Goal: Task Accomplishment & Management: Complete application form

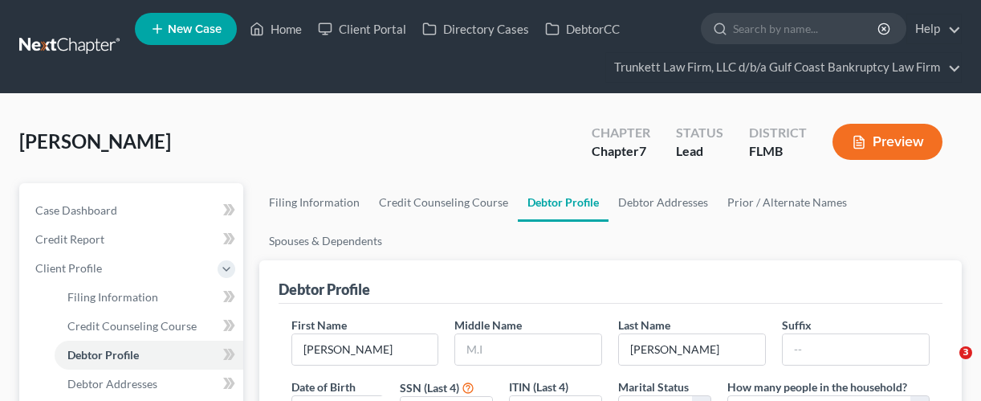
select select "0"
click at [796, 202] on link "Prior / Alternate Names" at bounding box center [787, 202] width 139 height 39
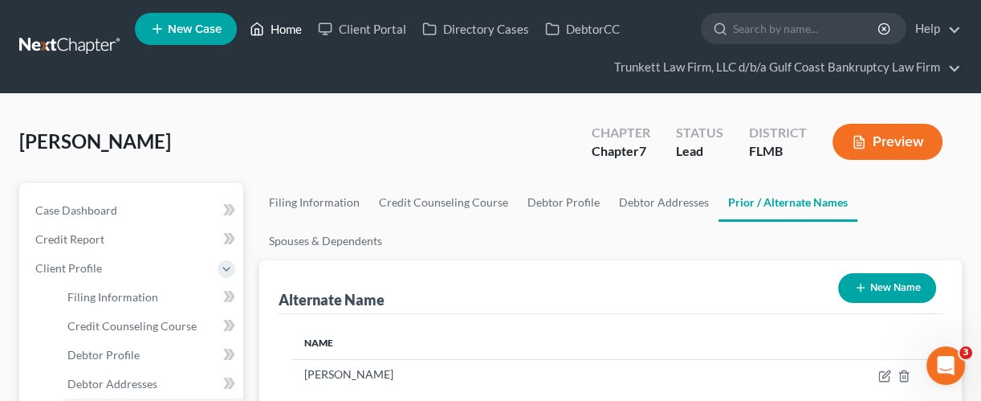
click at [289, 25] on link "Home" at bounding box center [276, 28] width 68 height 29
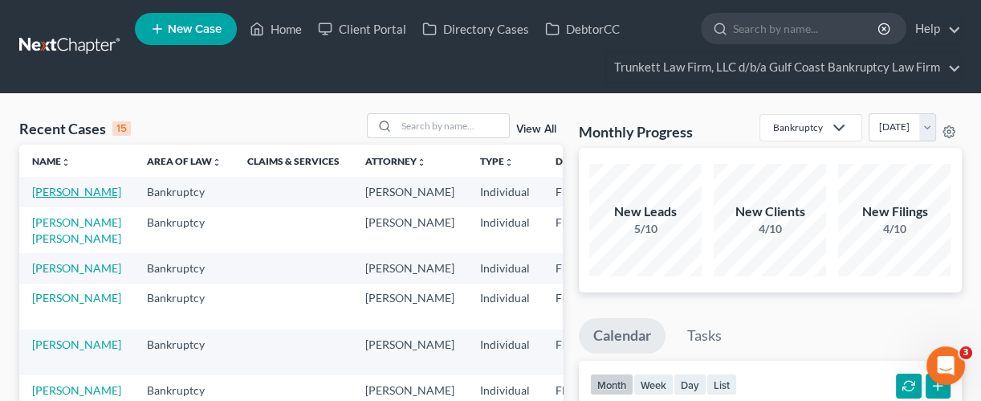
click at [78, 191] on link "[PERSON_NAME]" at bounding box center [76, 192] width 89 height 14
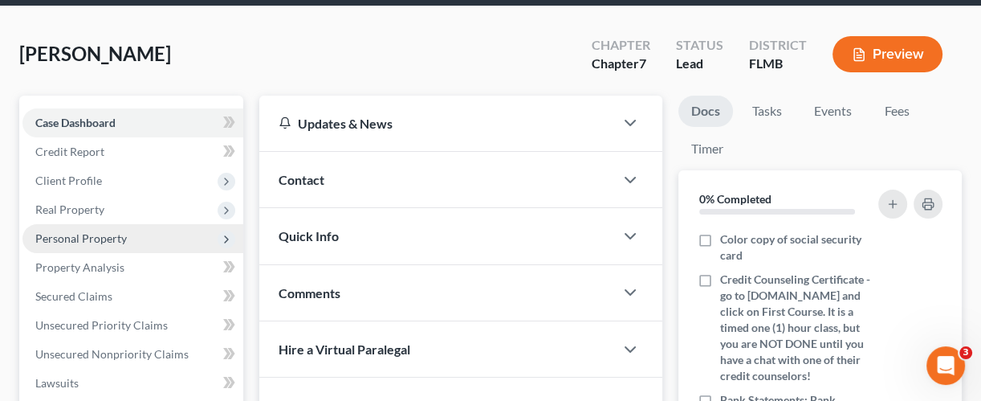
scroll to position [107, 0]
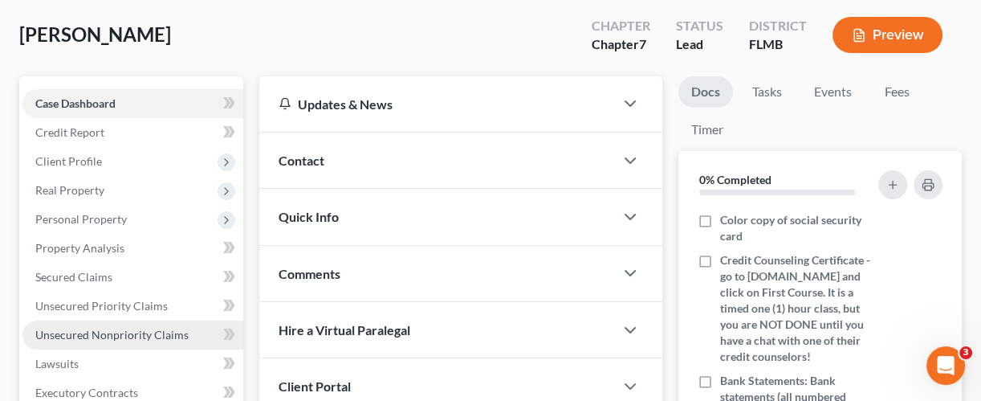
click at [106, 328] on span "Unsecured Nonpriority Claims" at bounding box center [111, 335] width 153 height 14
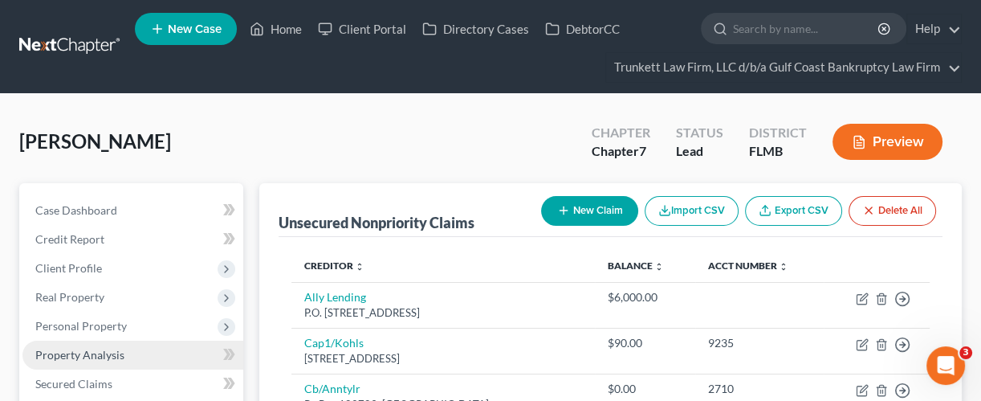
scroll to position [107, 0]
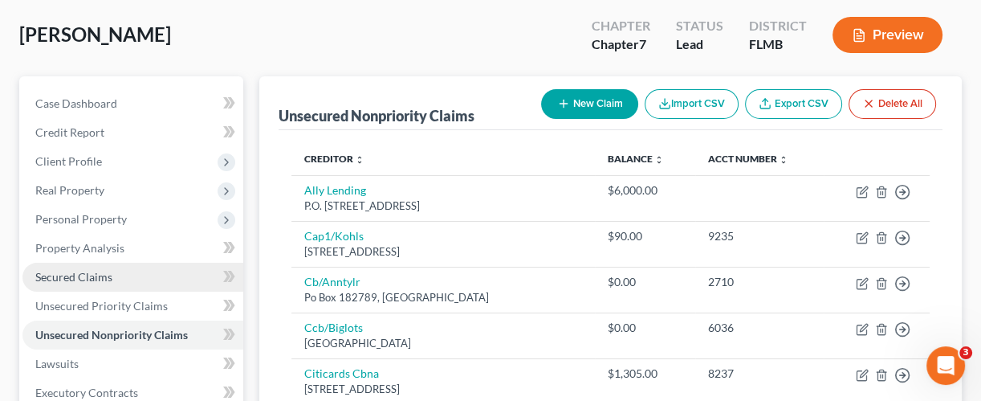
click at [88, 276] on span "Secured Claims" at bounding box center [73, 277] width 77 height 14
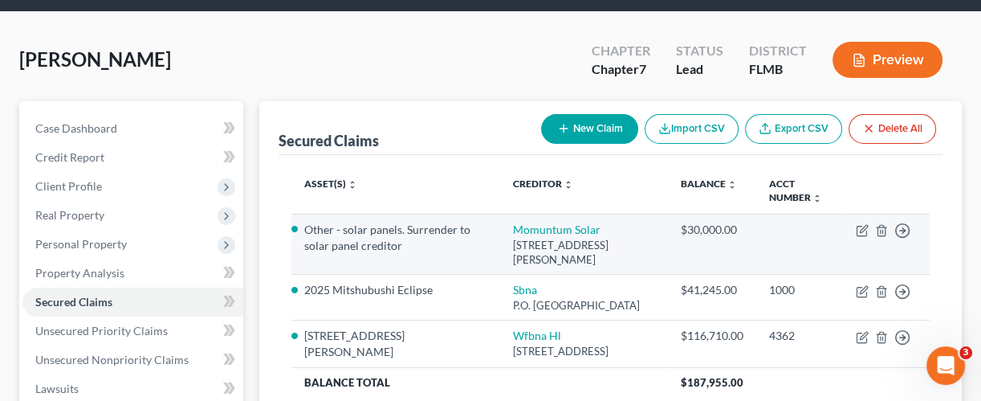
scroll to position [107, 0]
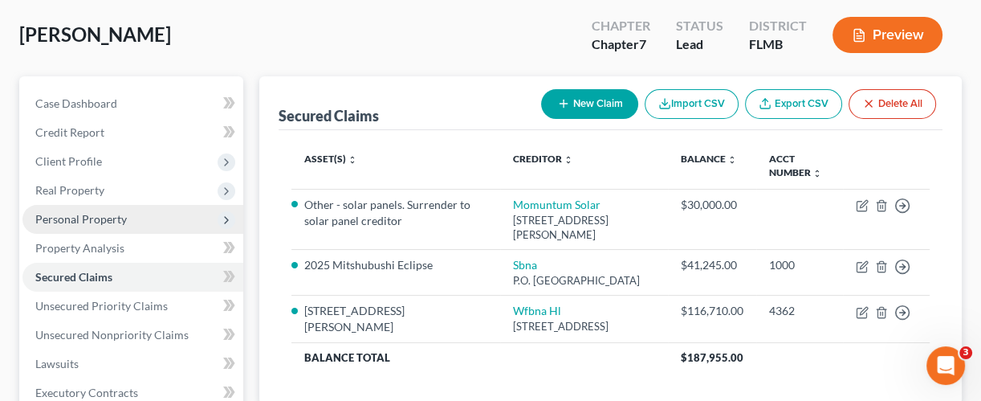
click at [85, 219] on span "Personal Property" at bounding box center [81, 219] width 92 height 14
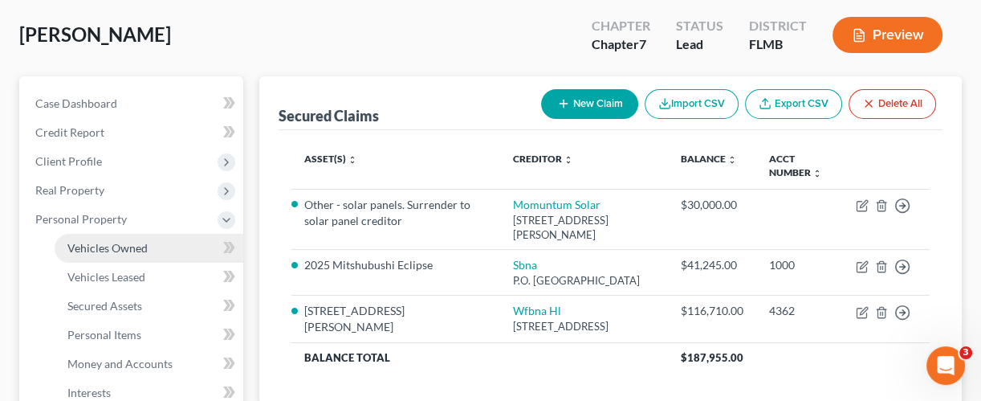
click at [120, 247] on span "Vehicles Owned" at bounding box center [107, 248] width 80 height 14
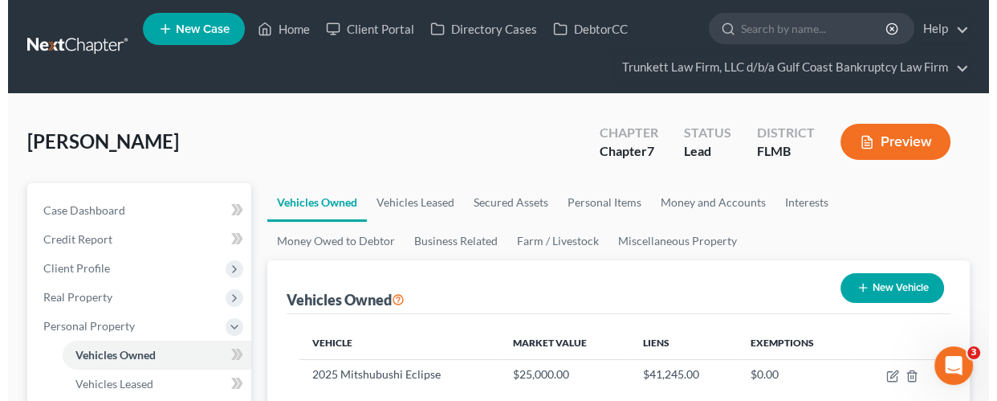
scroll to position [214, 0]
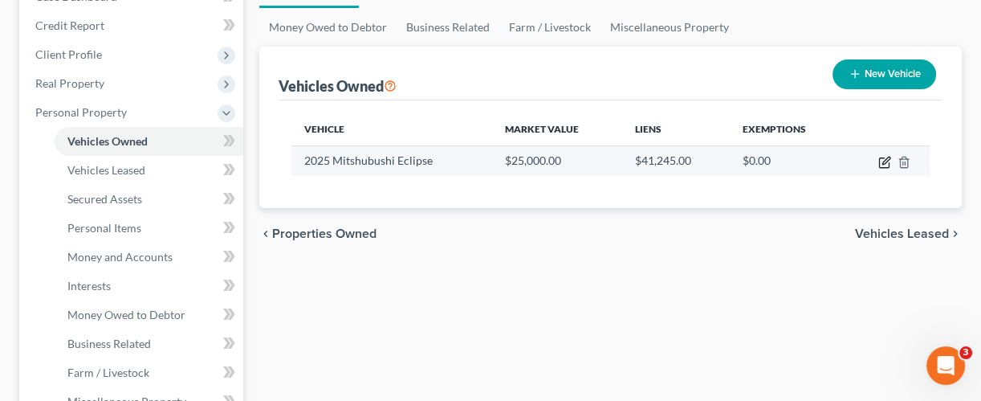
click at [882, 161] on icon "button" at bounding box center [884, 162] width 13 height 13
select select "0"
select select "1"
select select "2"
select select "0"
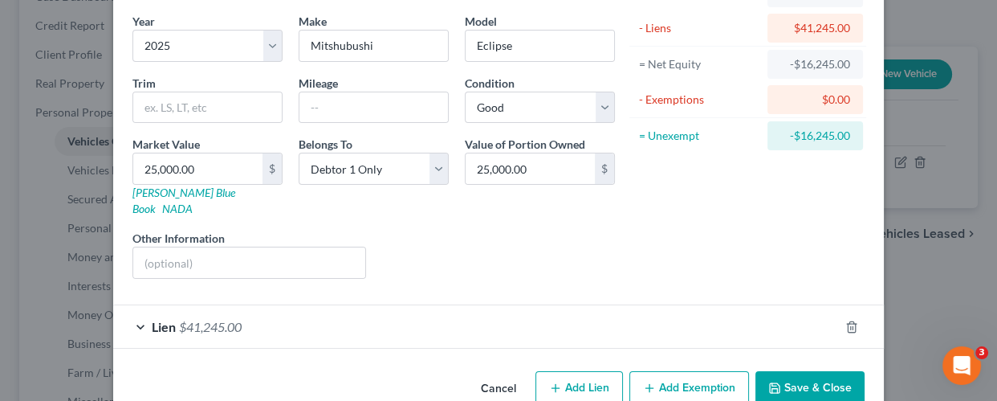
scroll to position [139, 0]
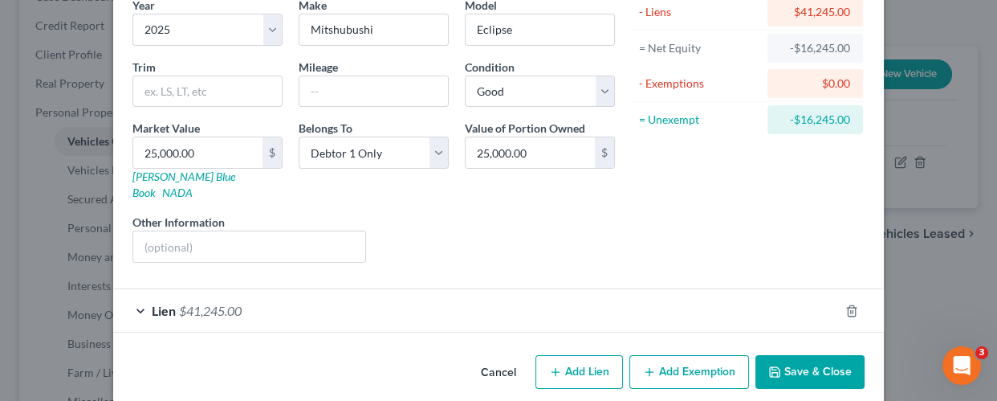
click at [637, 291] on div "Lien $41,245.00" at bounding box center [476, 310] width 726 height 43
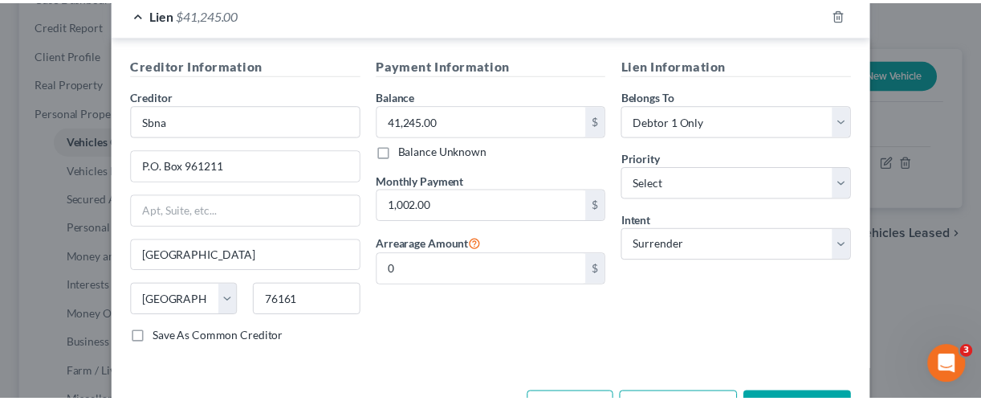
scroll to position [460, 0]
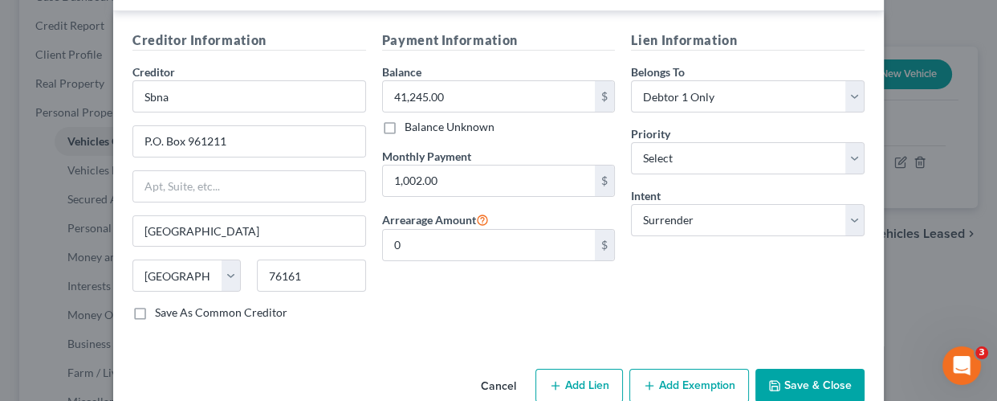
click at [778, 369] on button "Save & Close" at bounding box center [809, 386] width 109 height 34
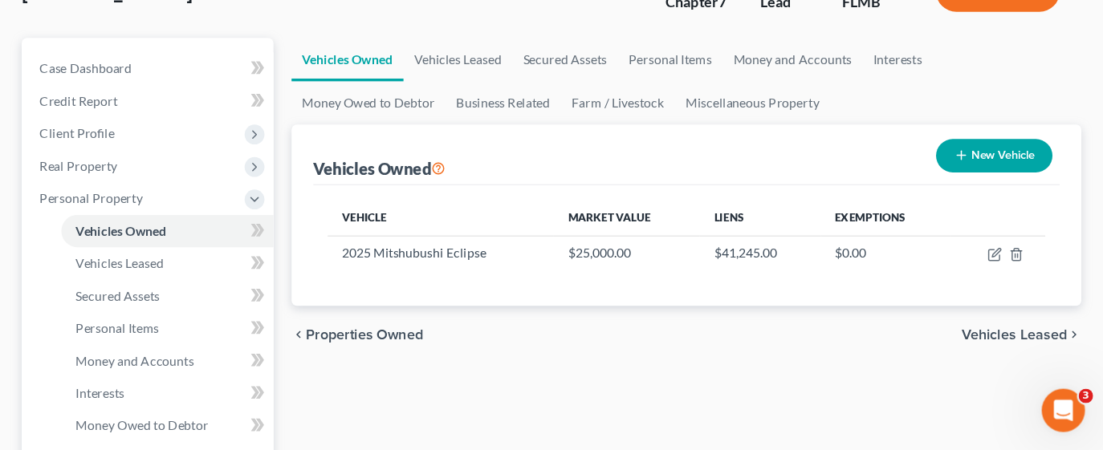
scroll to position [0, 0]
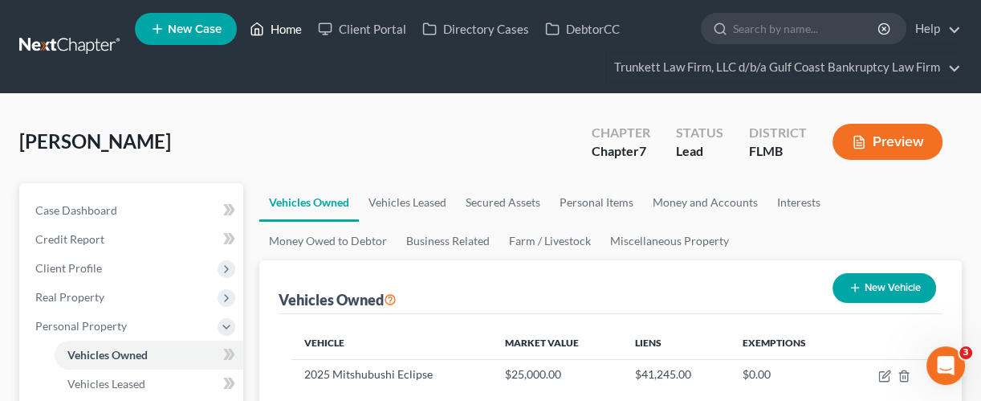
click at [280, 31] on link "Home" at bounding box center [276, 28] width 68 height 29
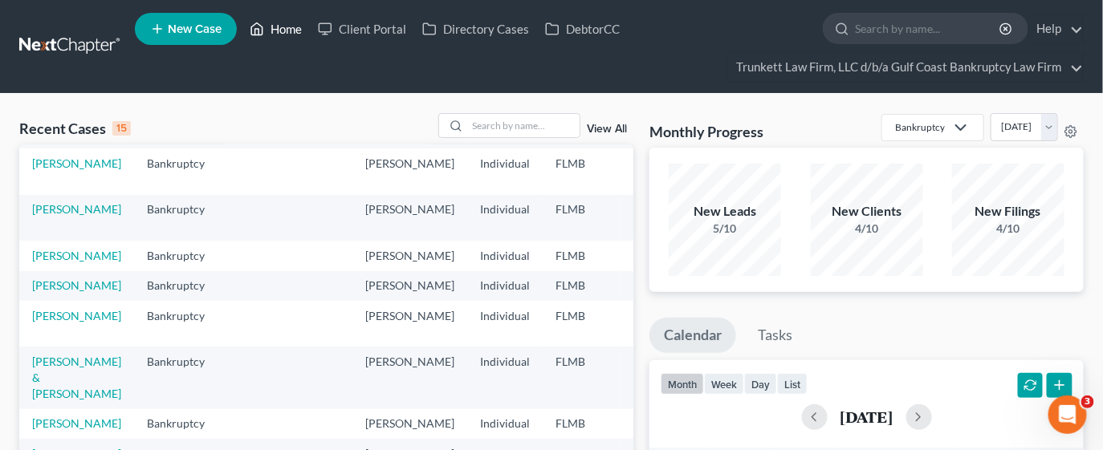
scroll to position [241, 0]
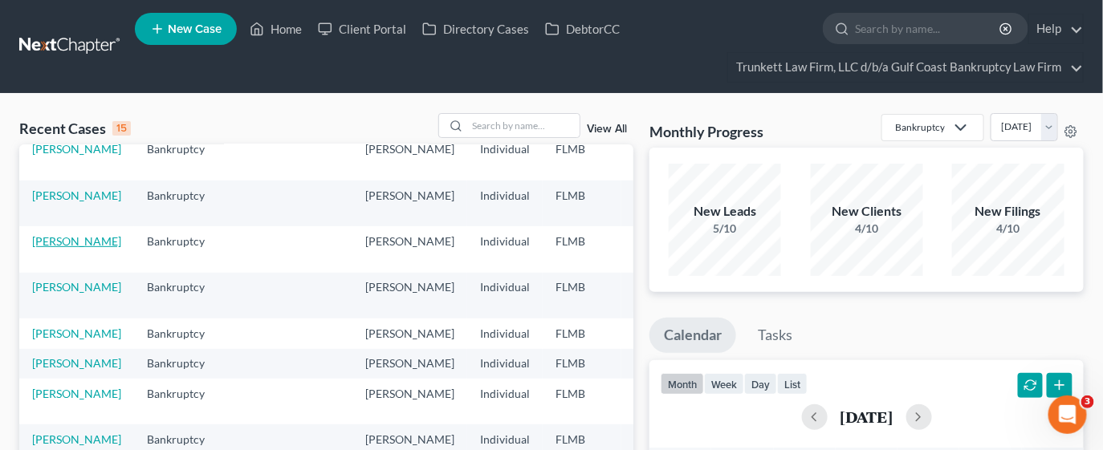
click at [62, 248] on link "[PERSON_NAME]" at bounding box center [76, 241] width 89 height 14
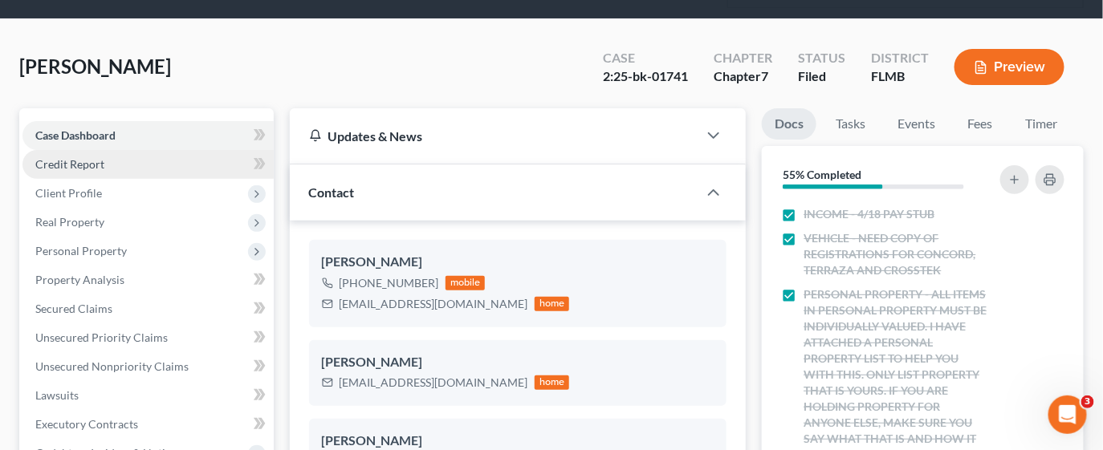
scroll to position [120, 0]
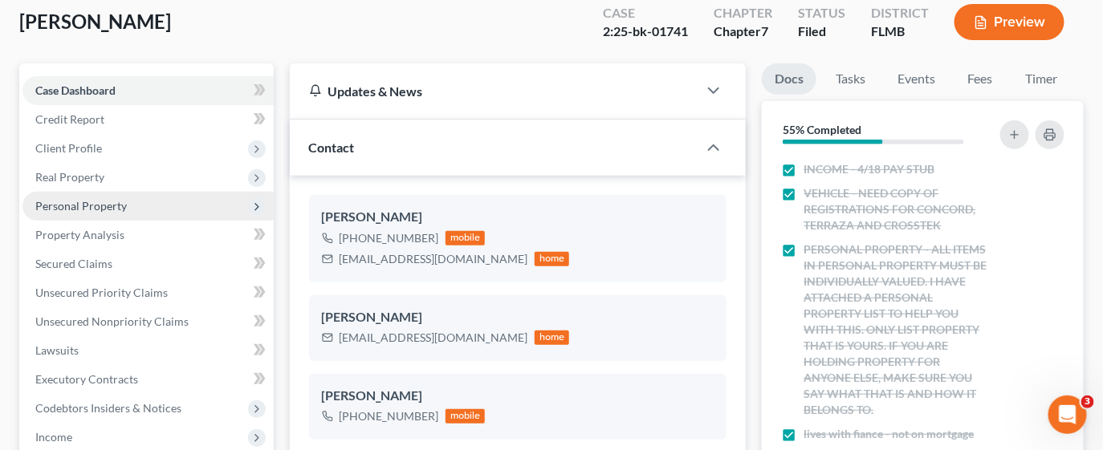
click at [100, 202] on span "Personal Property" at bounding box center [81, 206] width 92 height 14
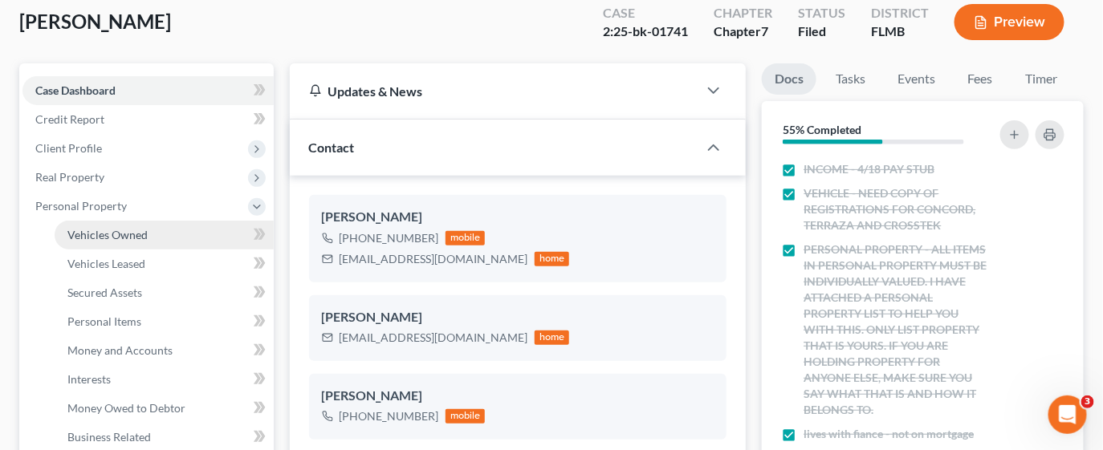
click at [137, 230] on span "Vehicles Owned" at bounding box center [107, 235] width 80 height 14
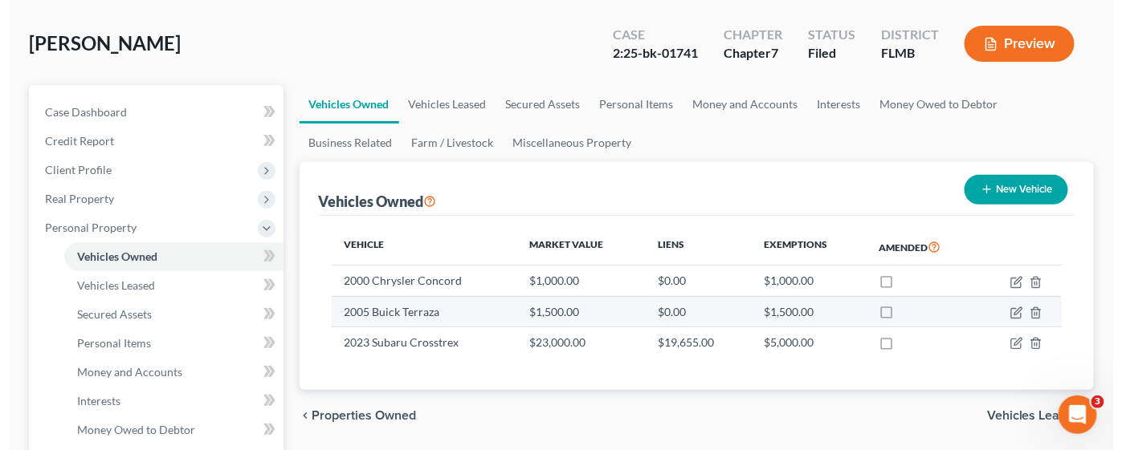
scroll to position [120, 0]
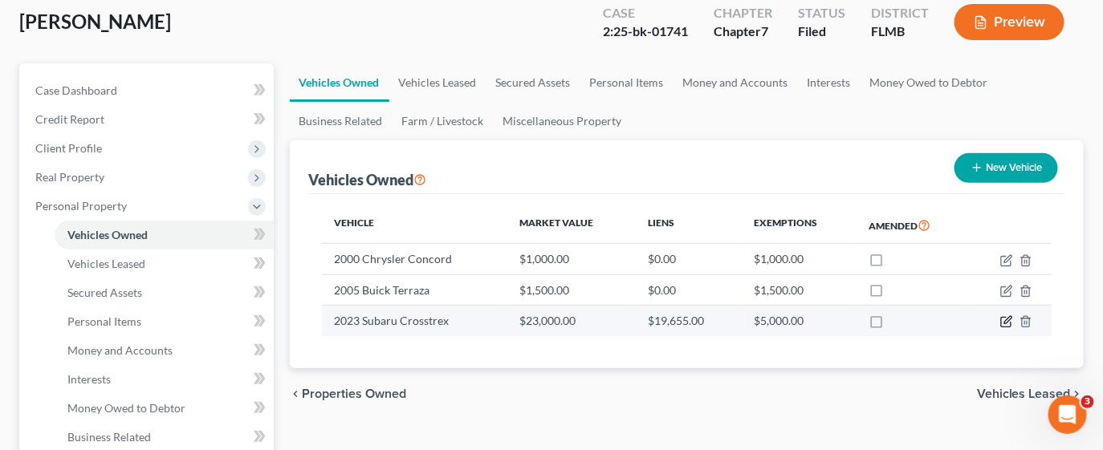
click at [980, 320] on icon "button" at bounding box center [1006, 323] width 10 height 10
select select "0"
select select "3"
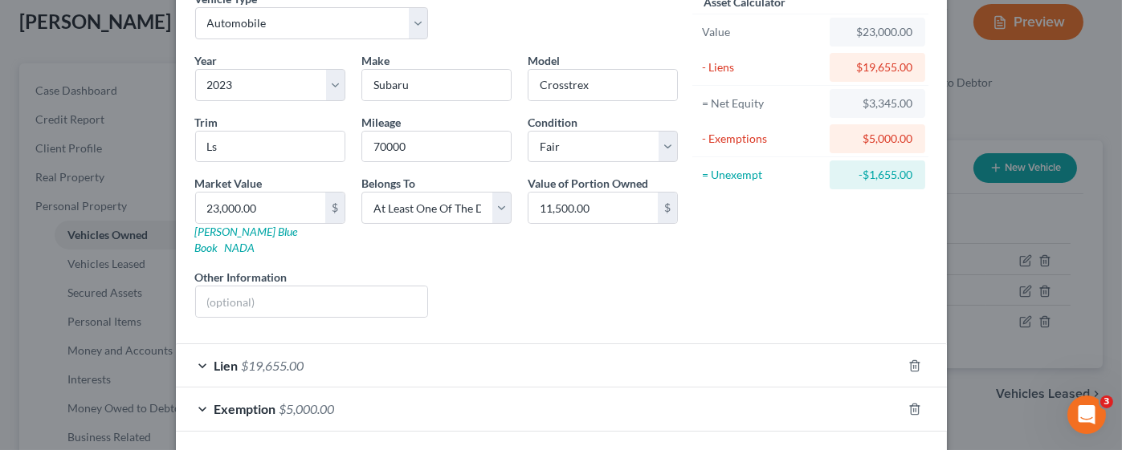
scroll to position [133, 0]
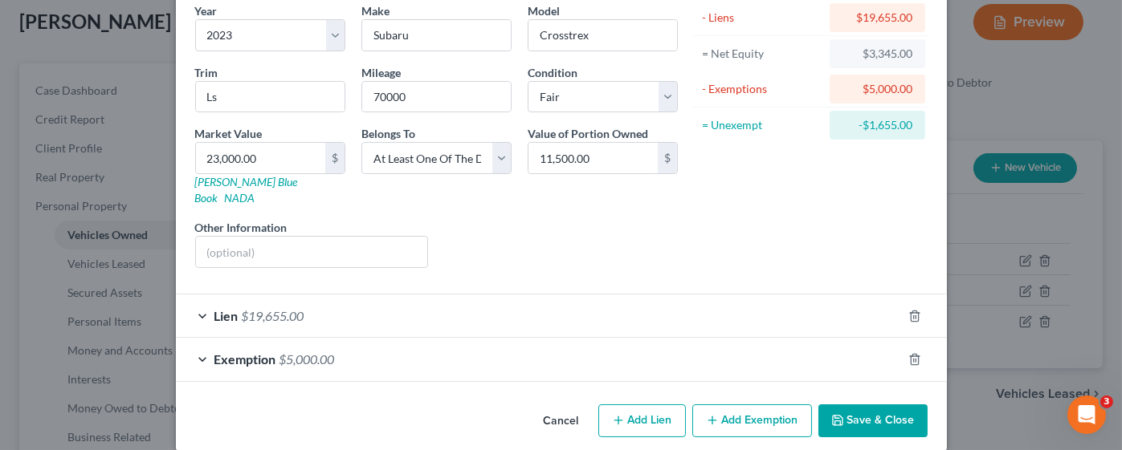
click at [625, 295] on div "Lien $19,655.00" at bounding box center [539, 316] width 726 height 43
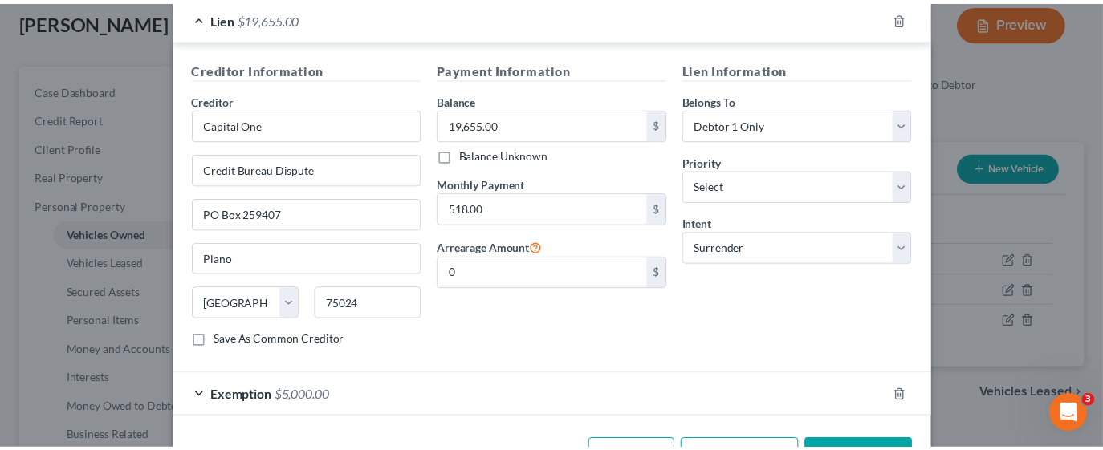
scroll to position [466, 0]
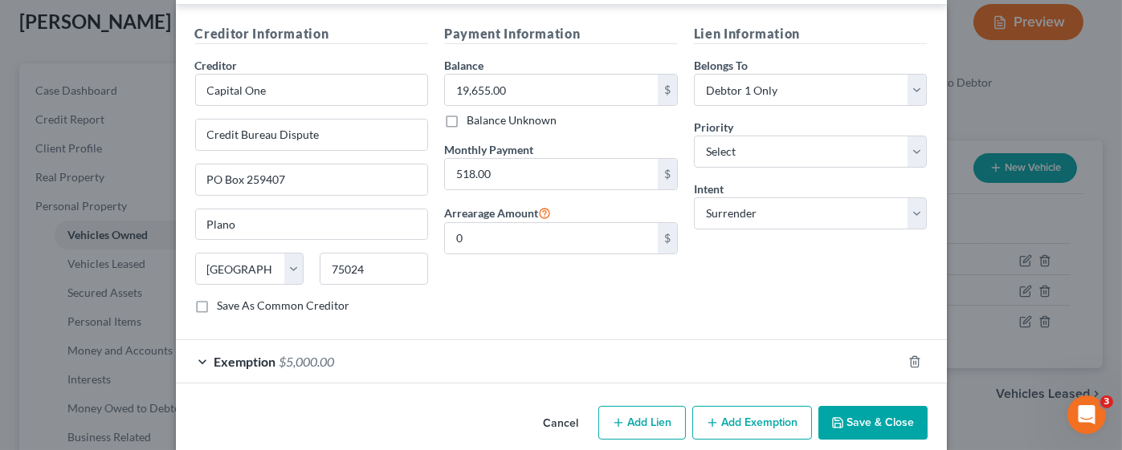
click at [863, 400] on button "Save & Close" at bounding box center [872, 423] width 109 height 34
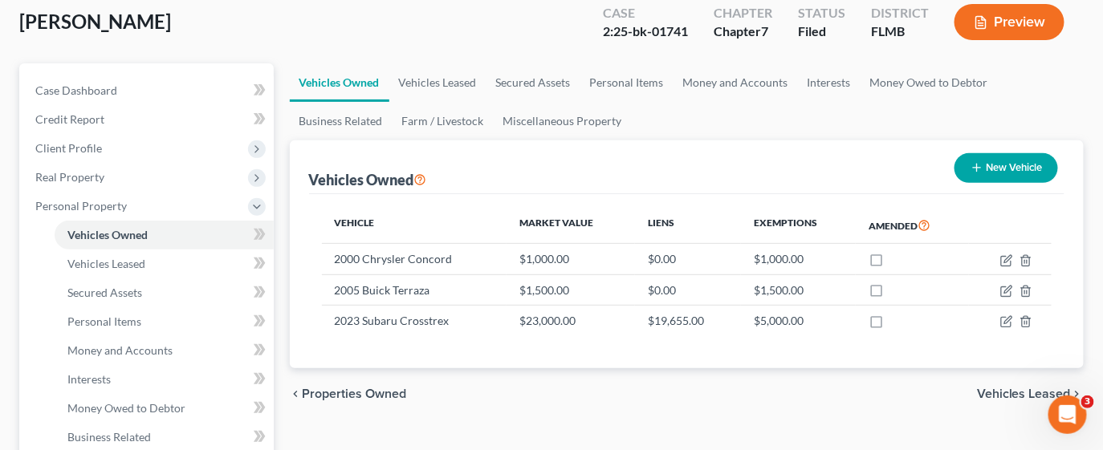
scroll to position [0, 0]
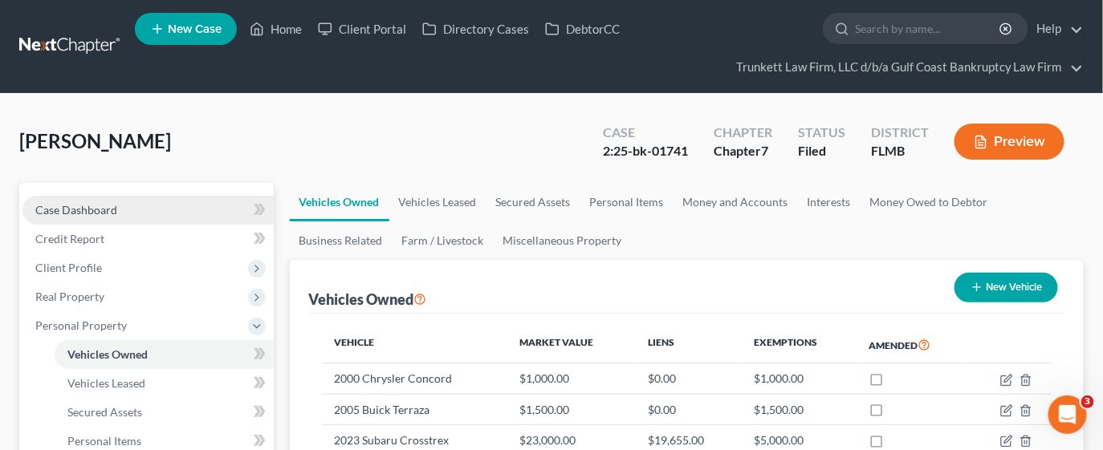
click at [112, 208] on span "Case Dashboard" at bounding box center [76, 210] width 82 height 14
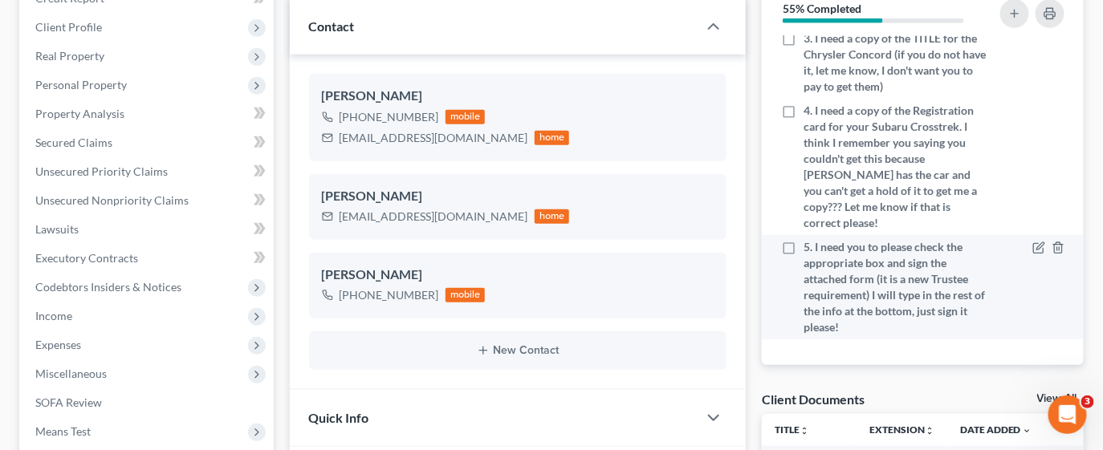
scroll to position [307, 0]
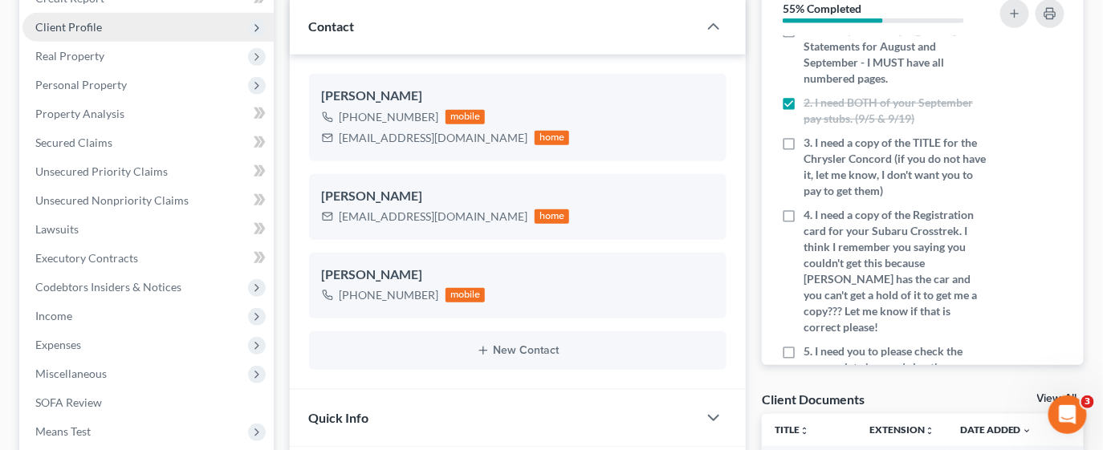
click at [105, 29] on span "Client Profile" at bounding box center [147, 27] width 251 height 29
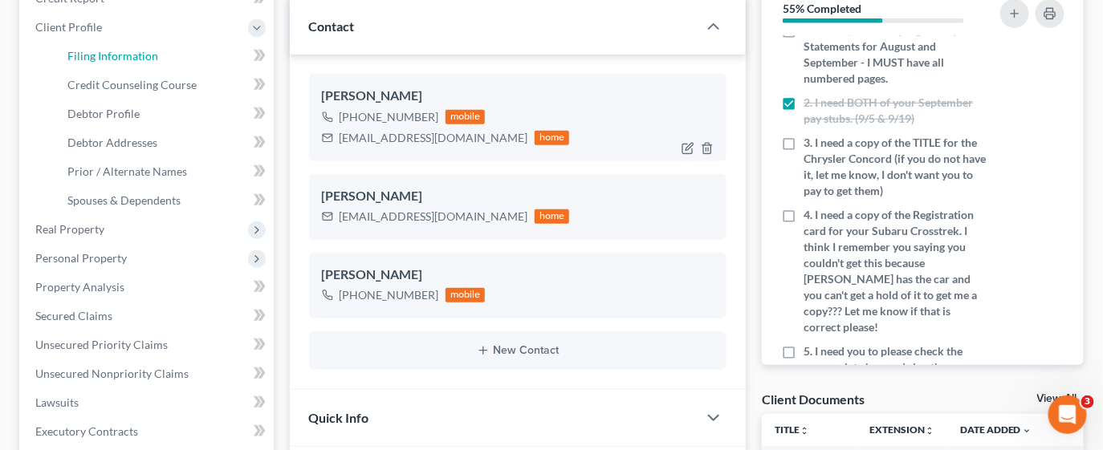
drag, startPoint x: 131, startPoint y: 59, endPoint x: 328, endPoint y: 114, distance: 204.9
click at [132, 58] on span "Filing Information" at bounding box center [112, 56] width 91 height 14
select select "1"
select select "0"
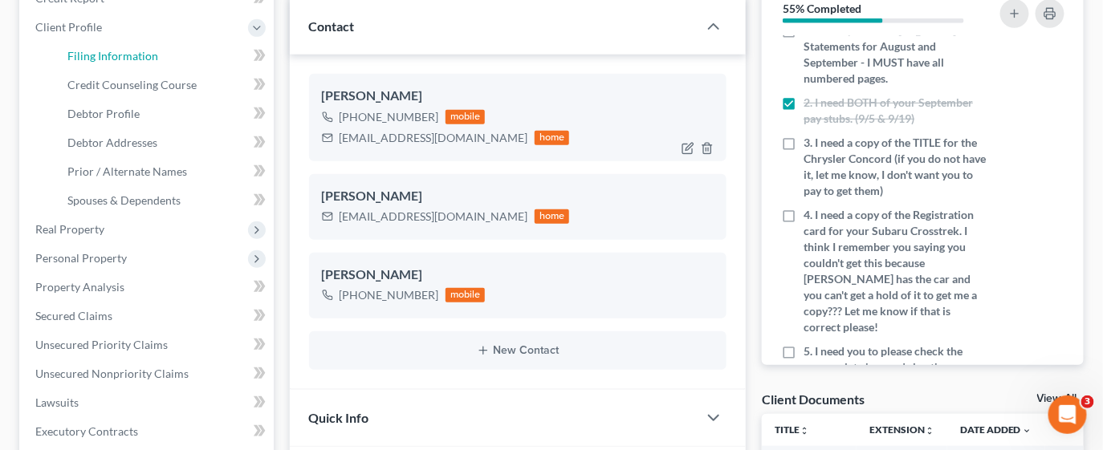
select select "15"
select select "0"
select select "9"
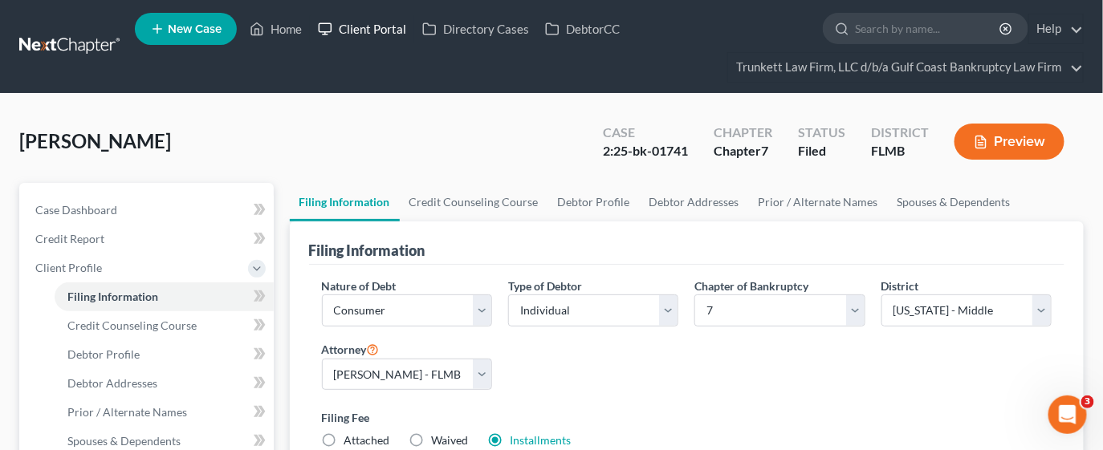
click at [378, 35] on link "Client Portal" at bounding box center [362, 28] width 104 height 29
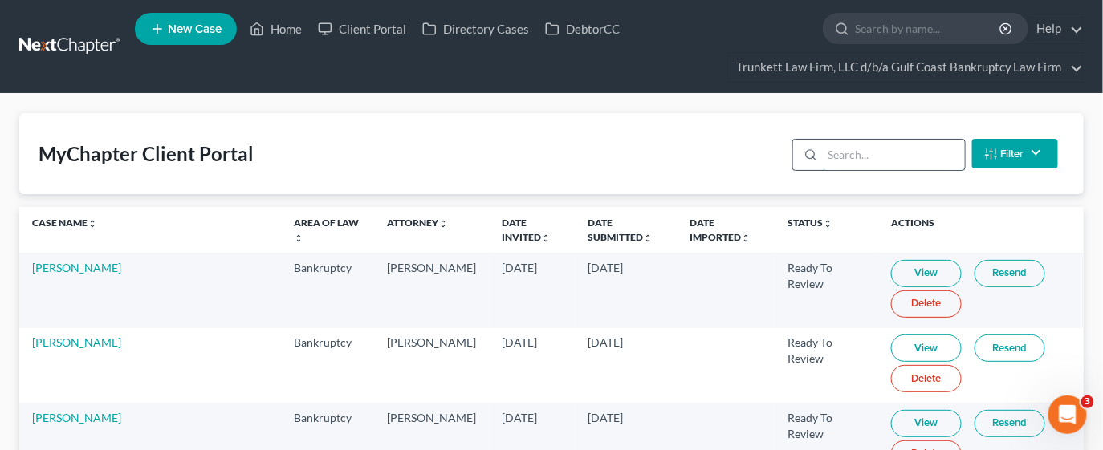
drag, startPoint x: 843, startPoint y: 161, endPoint x: 848, endPoint y: 153, distance: 10.1
click at [843, 161] on input "search" at bounding box center [894, 155] width 142 height 31
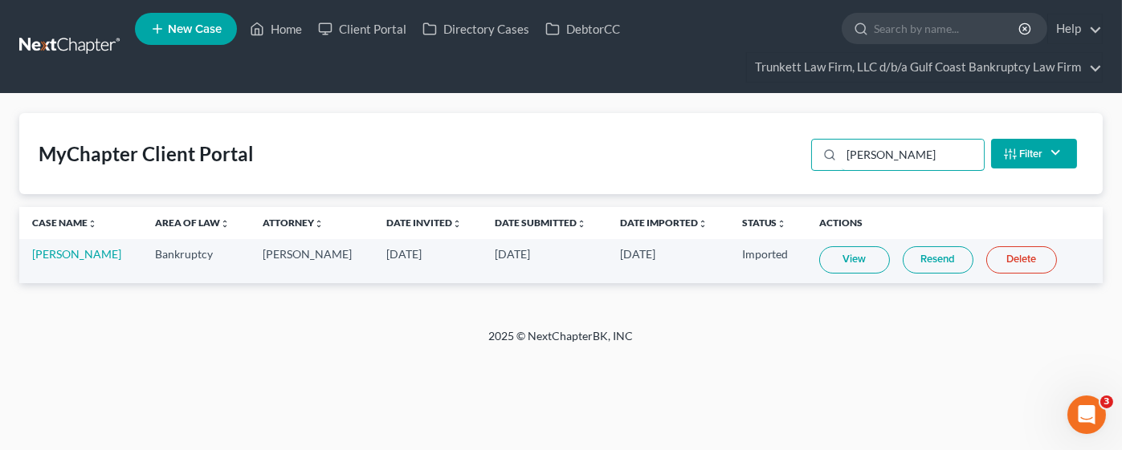
type input "[PERSON_NAME]"
click at [848, 255] on link "View" at bounding box center [854, 259] width 71 height 27
